Goal: Find specific page/section: Find specific page/section

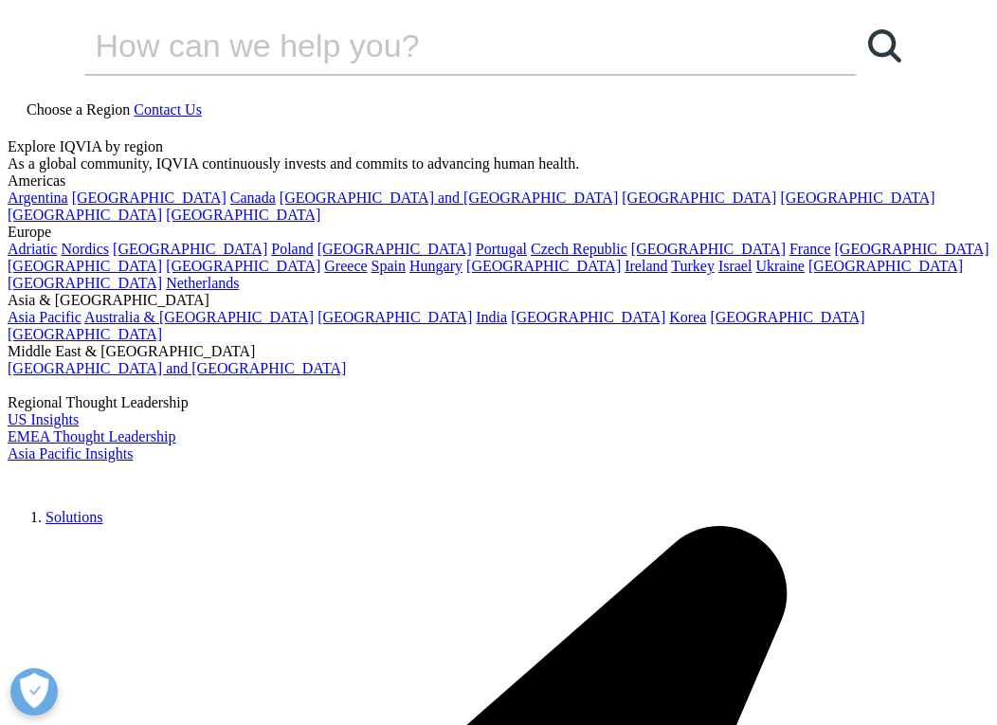
click at [25, 463] on img at bounding box center [84, 476] width 152 height 27
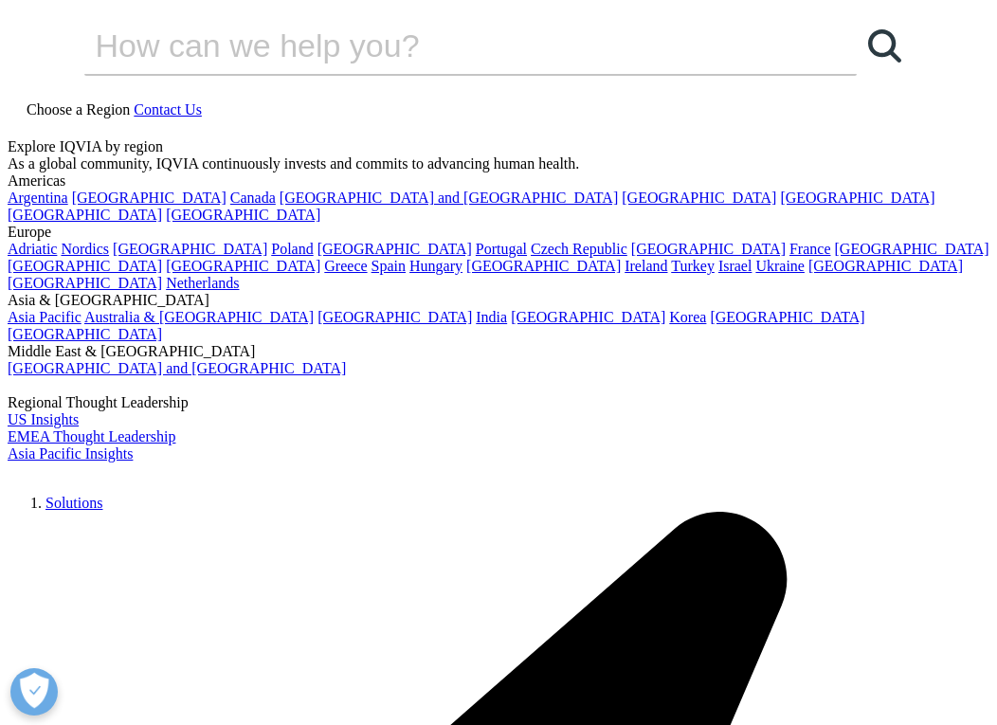
click at [30, 476] on img at bounding box center [84, 476] width 152 height 0
